Goal: Task Accomplishment & Management: Complete application form

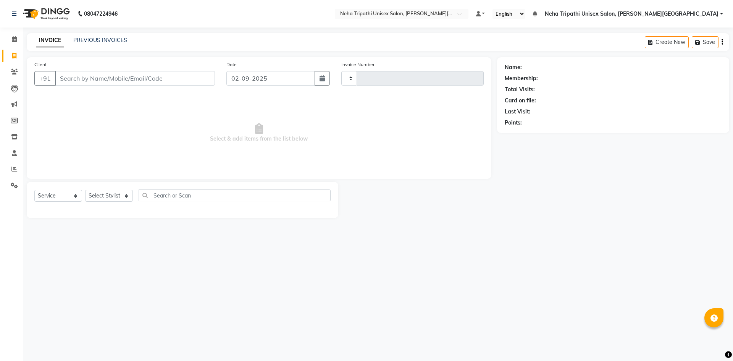
select select "service"
type input "0525"
select select "7540"
click at [91, 74] on input "Client" at bounding box center [135, 78] width 160 height 15
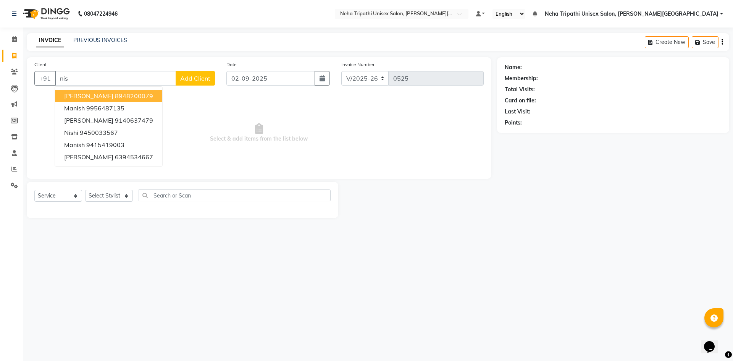
click at [115, 98] on ngb-highlight "8948200079" at bounding box center [134, 96] width 38 height 8
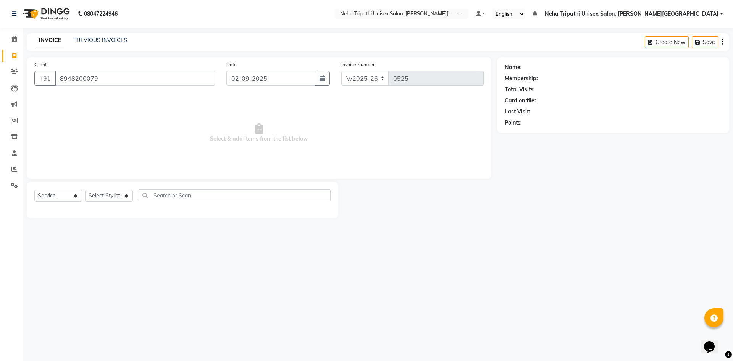
type input "8948200079"
select select "1: Object"
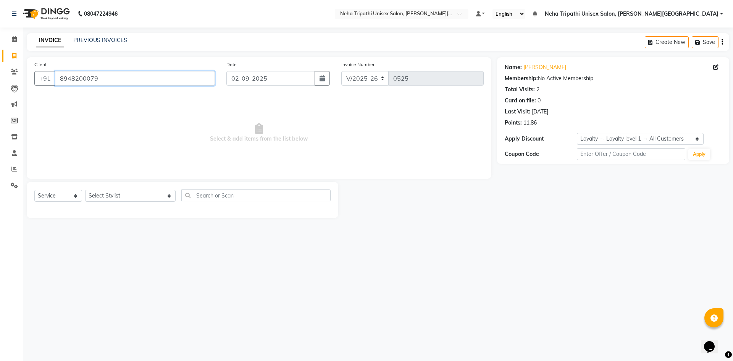
click at [124, 78] on input "8948200079" at bounding box center [135, 78] width 160 height 15
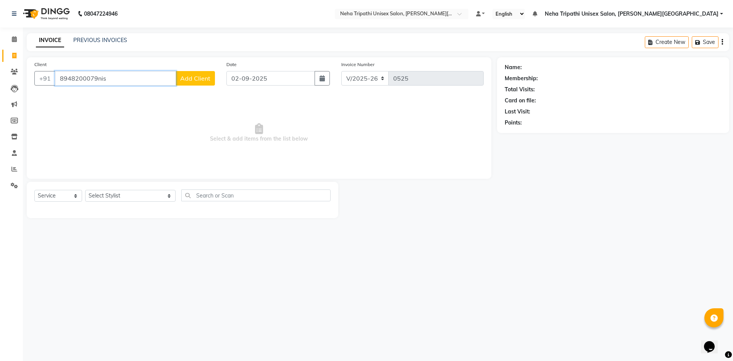
click at [73, 80] on input "8948200079nis" at bounding box center [115, 78] width 121 height 15
click at [114, 80] on input "8948200079nis" at bounding box center [115, 78] width 121 height 15
type input "8948200079"
select select "1: Object"
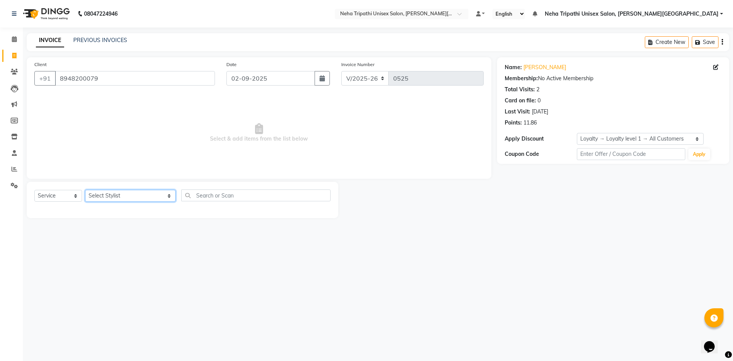
click at [99, 197] on select "Select Stylist Gaus Irfan Jagjeet Maroof Neha Tripathi Unisex Salon, Gomti Naga…" at bounding box center [130, 196] width 91 height 12
select select "66664"
click at [85, 190] on select "Select Stylist Gaus Irfan Jagjeet Maroof Neha Tripathi Unisex Salon, Gomti Naga…" at bounding box center [130, 196] width 91 height 12
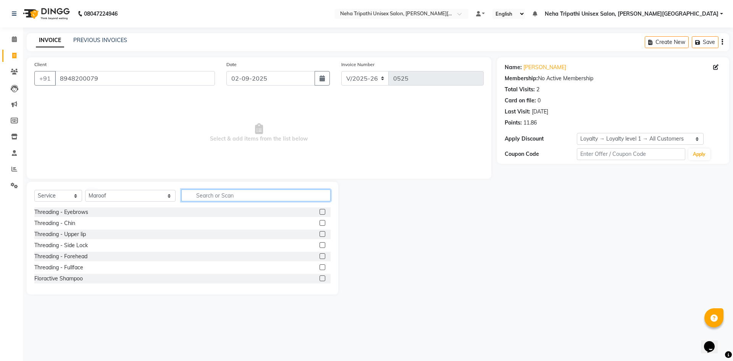
click at [204, 196] on input "text" at bounding box center [255, 195] width 149 height 12
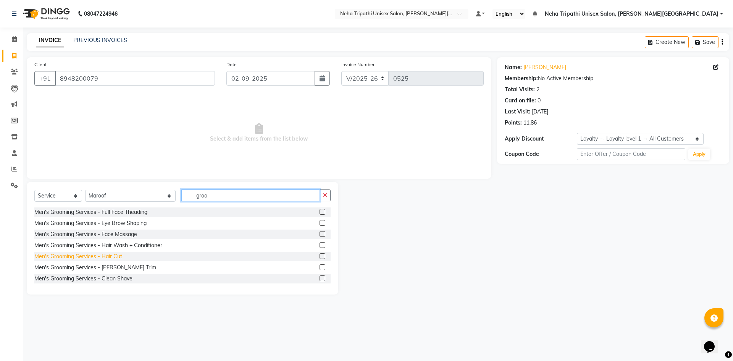
type input "groo"
click at [113, 253] on div "Men's Grooming Services - Hair Cut" at bounding box center [78, 256] width 88 height 8
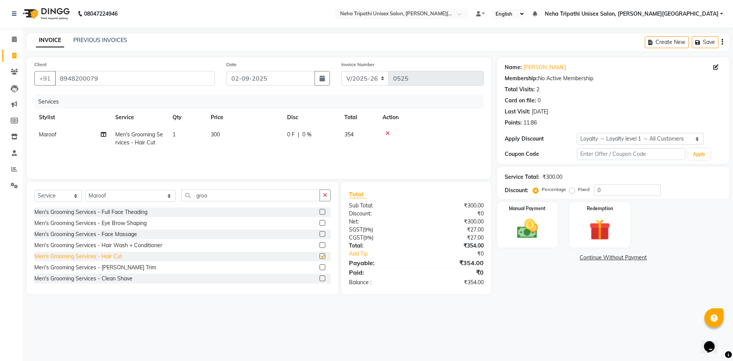
checkbox input "false"
click at [113, 278] on div "Men's Grooming Services - Clean Shave" at bounding box center [83, 279] width 98 height 8
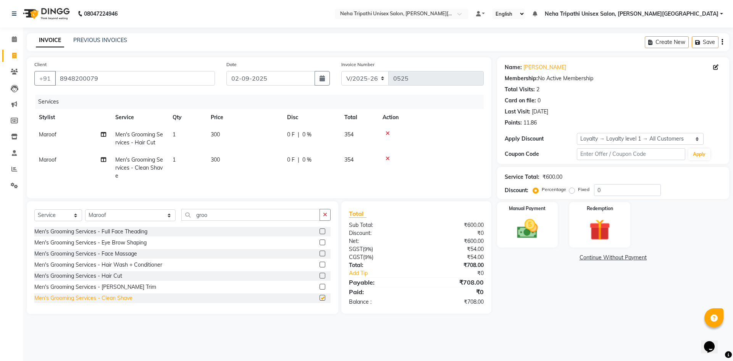
checkbox input "false"
click at [609, 190] on input "0" at bounding box center [627, 190] width 67 height 12
type input "0"
click at [578, 190] on label "Fixed" at bounding box center [583, 189] width 11 height 7
click at [572, 190] on input "Fixed" at bounding box center [573, 189] width 5 height 5
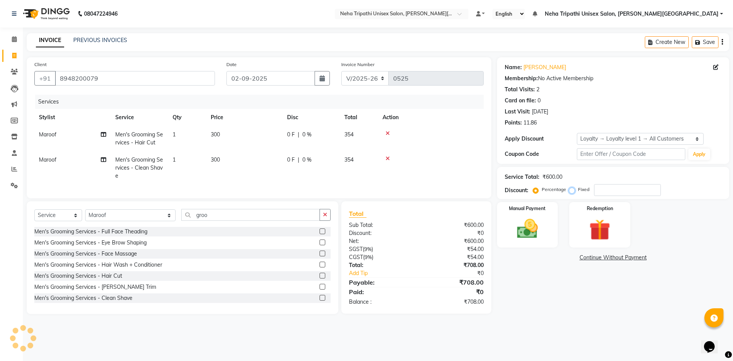
radio input "true"
click at [618, 190] on input "number" at bounding box center [627, 190] width 67 height 12
type input "8"
click at [541, 211] on div "Manual Payment" at bounding box center [527, 224] width 63 height 47
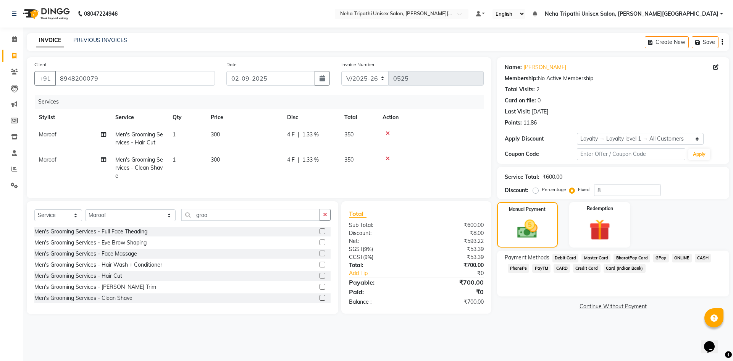
drag, startPoint x: 620, startPoint y: 275, endPoint x: 629, endPoint y: 302, distance: 28.7
click at [632, 297] on div "Name: Nishchay Membership: No Active Membership Total Visits: 2 Card on file: 0…" at bounding box center [616, 185] width 238 height 257
click at [680, 256] on span "ONLINE" at bounding box center [682, 258] width 20 height 9
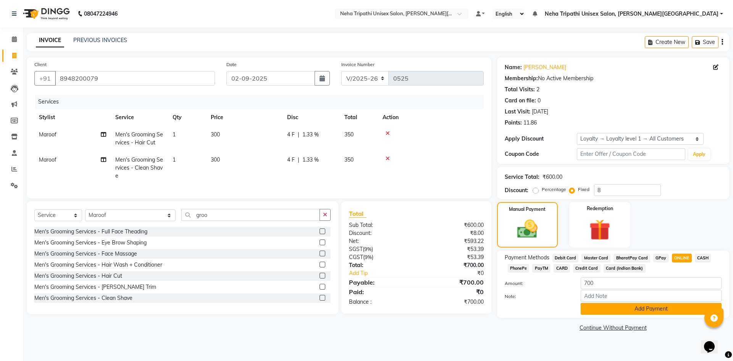
click at [669, 309] on button "Add Payment" at bounding box center [651, 309] width 141 height 12
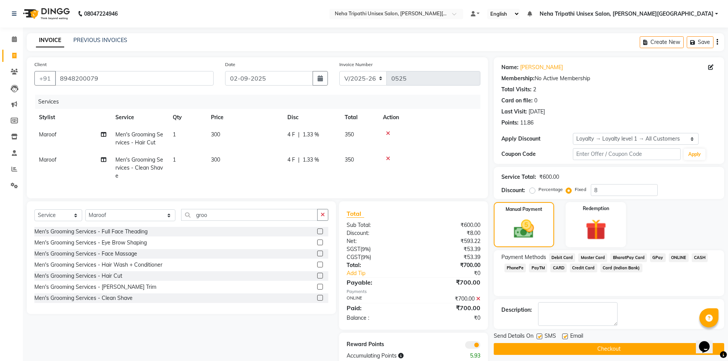
click at [647, 347] on button "Checkout" at bounding box center [608, 349] width 230 height 12
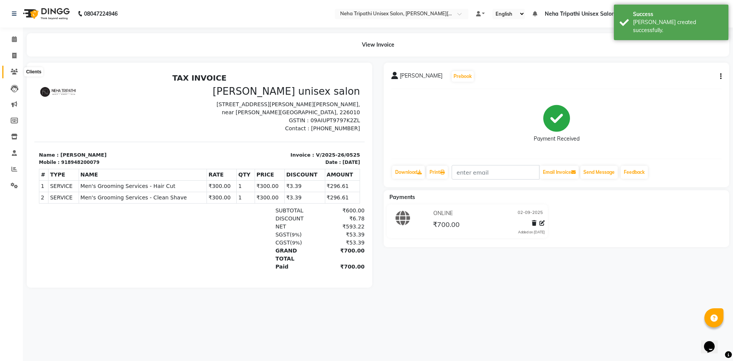
click at [12, 73] on icon at bounding box center [14, 72] width 7 height 6
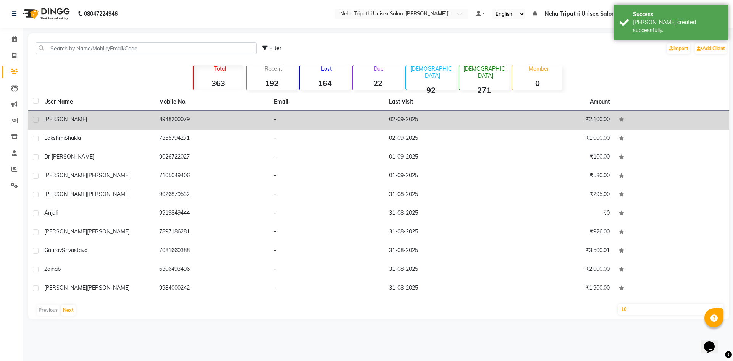
click at [222, 123] on td "8948200079" at bounding box center [212, 120] width 115 height 19
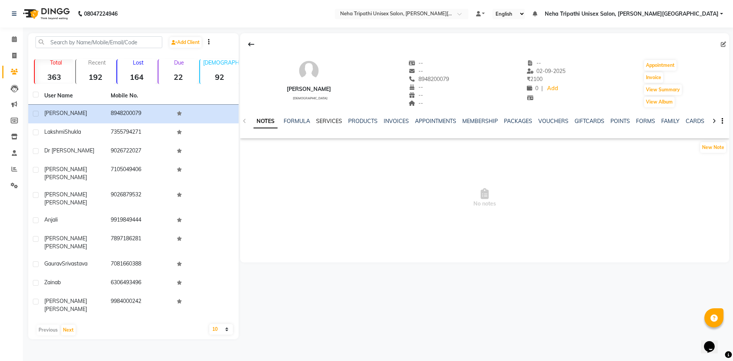
click at [335, 121] on link "SERVICES" at bounding box center [329, 121] width 26 height 7
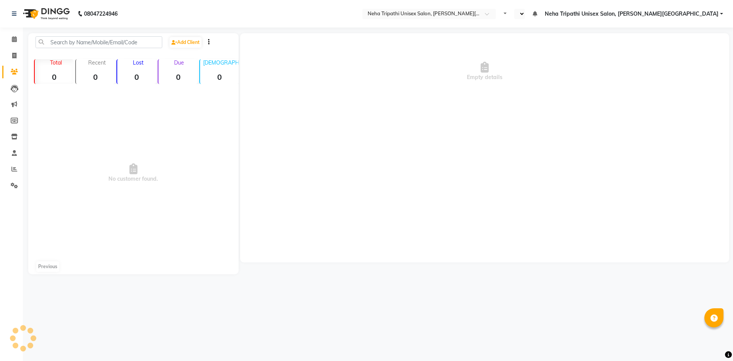
select select "en"
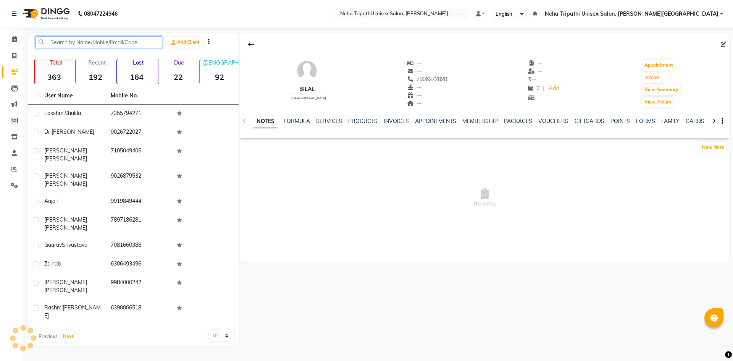
drag, startPoint x: 82, startPoint y: 39, endPoint x: 91, endPoint y: 63, distance: 25.3
click at [82, 40] on input "text" at bounding box center [99, 42] width 127 height 12
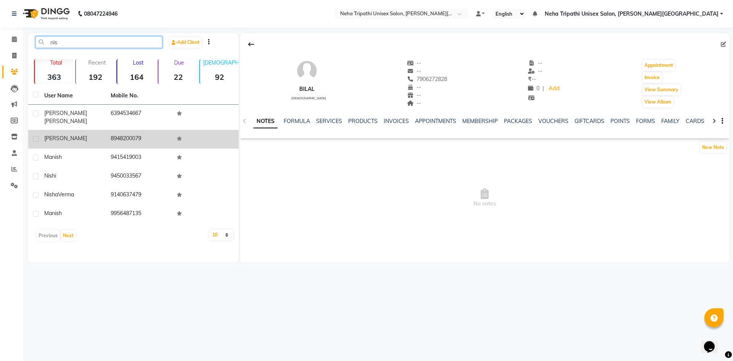
type input "nis"
click at [76, 134] on div "[PERSON_NAME]" at bounding box center [72, 138] width 57 height 8
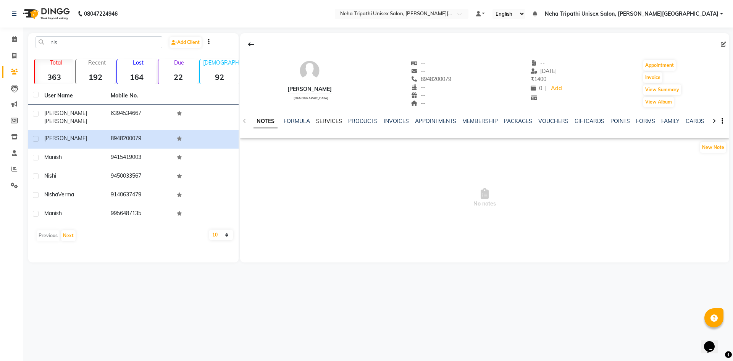
click at [322, 119] on link "SERVICES" at bounding box center [329, 121] width 26 height 7
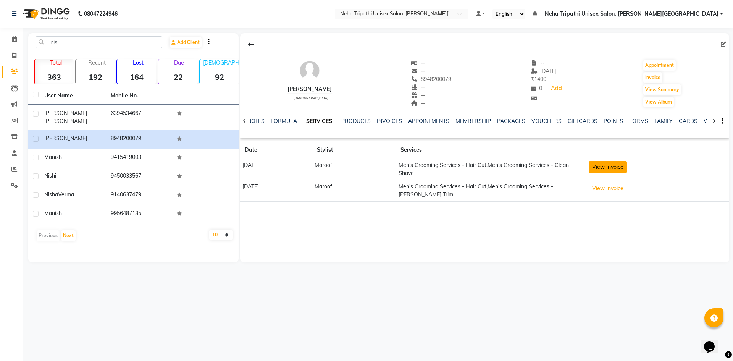
click at [613, 165] on button "View Invoice" at bounding box center [608, 167] width 38 height 12
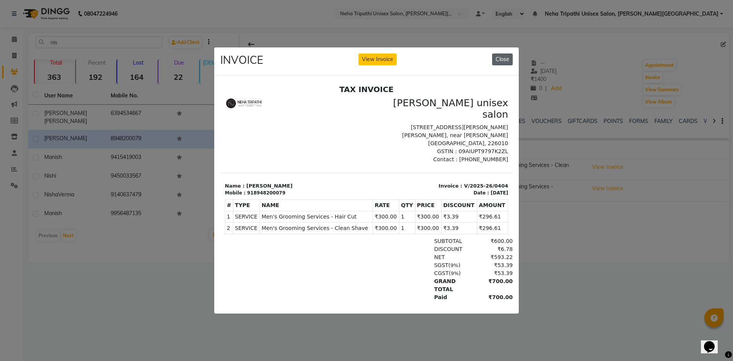
click at [511, 56] on button "Close" at bounding box center [502, 59] width 21 height 12
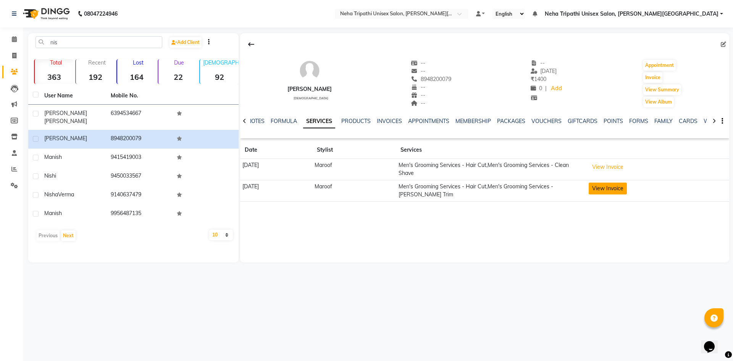
click at [614, 188] on button "View Invoice" at bounding box center [608, 189] width 38 height 12
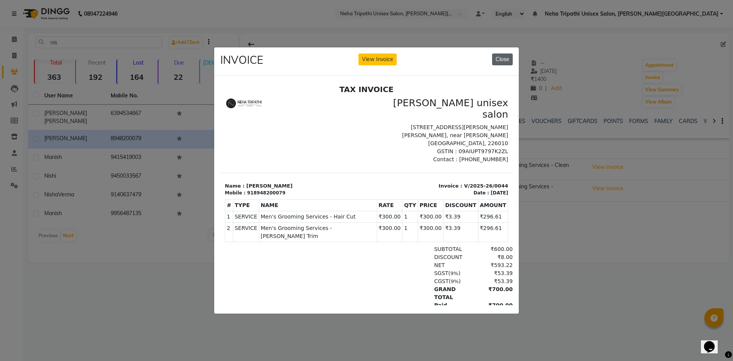
click at [506, 55] on button "Close" at bounding box center [502, 59] width 21 height 12
